Goal: Information Seeking & Learning: Learn about a topic

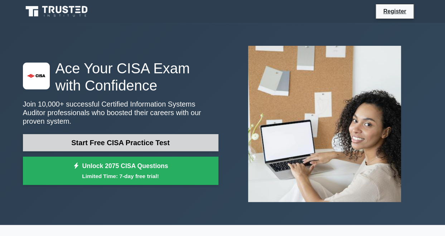
click at [124, 138] on link "Start Free CISA Practice Test" at bounding box center [121, 142] width 196 height 17
click at [136, 139] on link "Start Free CISA Practice Test" at bounding box center [121, 142] width 196 height 17
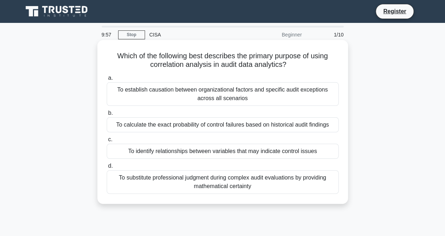
drag, startPoint x: 292, startPoint y: 66, endPoint x: 114, endPoint y: 59, distance: 177.8
click at [114, 59] on h5 "Which of the following best describes the primary purpose of using correlation …" at bounding box center [223, 61] width 234 height 18
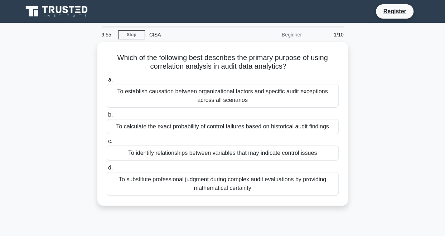
copy h5 "Which of the following best describes the primary purpose of using correlation …"
click at [136, 34] on link "Stop" at bounding box center [131, 34] width 27 height 9
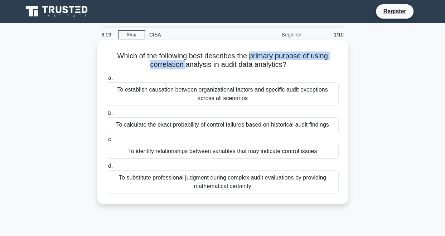
drag, startPoint x: 255, startPoint y: 58, endPoint x: 186, endPoint y: 67, distance: 69.4
click at [186, 67] on h5 "Which of the following best describes the primary purpose of using correlation …" at bounding box center [223, 61] width 234 height 18
copy h5 "primary purpose of using correlation"
click at [155, 153] on div "To identify relationships between variables that may indicate control issues" at bounding box center [223, 151] width 232 height 15
click at [107, 142] on input "c. To identify relationships between variables that may indicate control issues" at bounding box center [107, 140] width 0 height 5
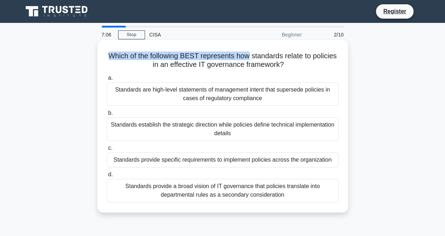
drag, startPoint x: 107, startPoint y: 58, endPoint x: 251, endPoint y: 58, distance: 143.3
click at [251, 58] on h5 "Which of the following BEST represents how standards relate to policies in an e…" at bounding box center [223, 61] width 234 height 18
copy h5 "Which of the following BEST represents how"
drag, startPoint x: 283, startPoint y: 195, endPoint x: 119, endPoint y: 184, distance: 164.4
click at [119, 184] on div "Standards provide a broad vision of IT governance that policies translate into …" at bounding box center [223, 191] width 232 height 24
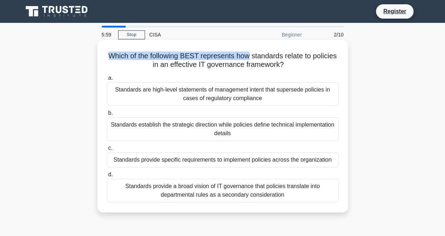
copy div "Standards provide a broad vision of IT governance that policies translate into …"
click at [290, 197] on div "Standards provide a broad vision of IT governance that policies translate into …" at bounding box center [223, 191] width 232 height 24
click at [107, 177] on input "d. Standards provide a broad vision of IT governance that policies translate in…" at bounding box center [107, 175] width 0 height 5
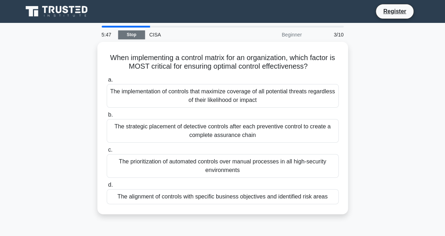
click at [134, 31] on link "Stop" at bounding box center [131, 34] width 27 height 9
